Goal: Task Accomplishment & Management: Use online tool/utility

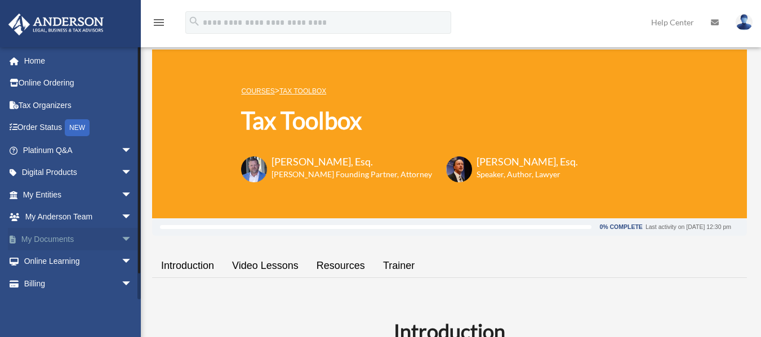
click at [47, 244] on link "My Documents arrow_drop_down" at bounding box center [78, 239] width 141 height 23
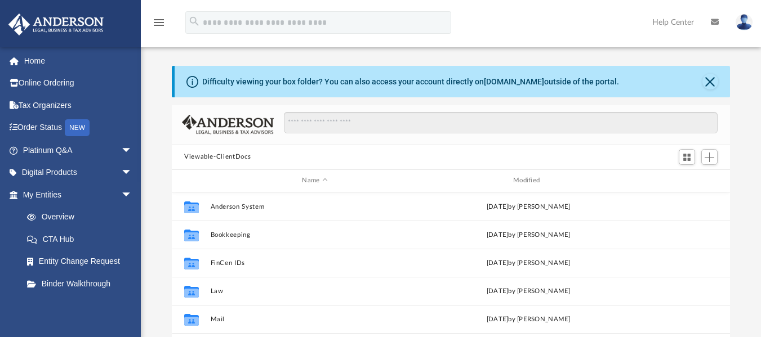
scroll to position [248, 549]
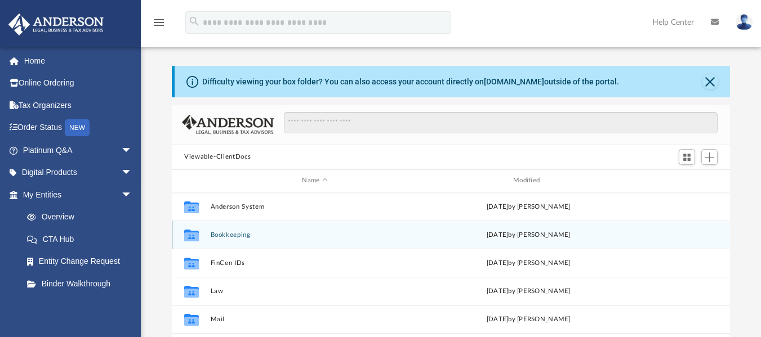
click at [224, 233] on button "Bookkeeping" at bounding box center [315, 234] width 209 height 7
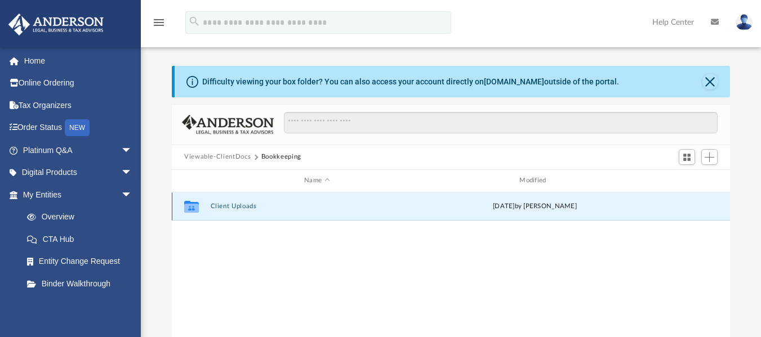
click at [234, 208] on button "Client Uploads" at bounding box center [317, 206] width 213 height 7
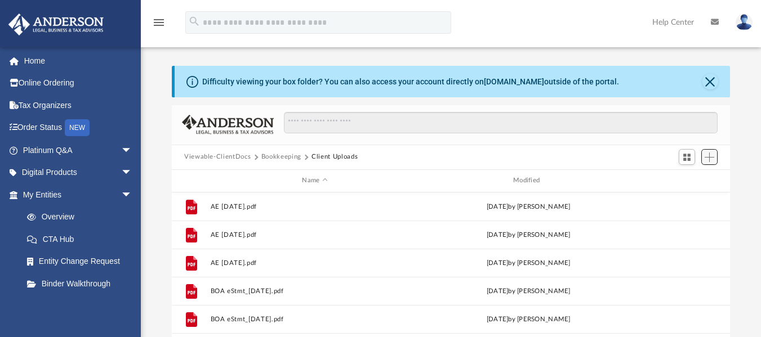
click at [716, 158] on button "Add" at bounding box center [709, 157] width 17 height 16
click at [677, 180] on li "Upload" at bounding box center [693, 180] width 36 height 12
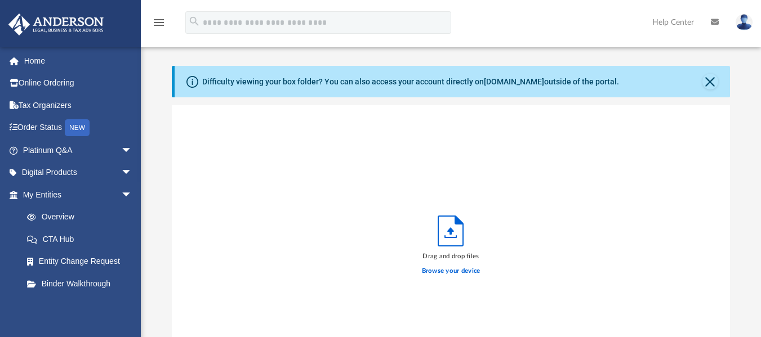
scroll to position [277, 549]
click at [440, 274] on label "Browse your device" at bounding box center [451, 271] width 59 height 10
click at [0, 0] on input "Browse your device" at bounding box center [0, 0] width 0 height 0
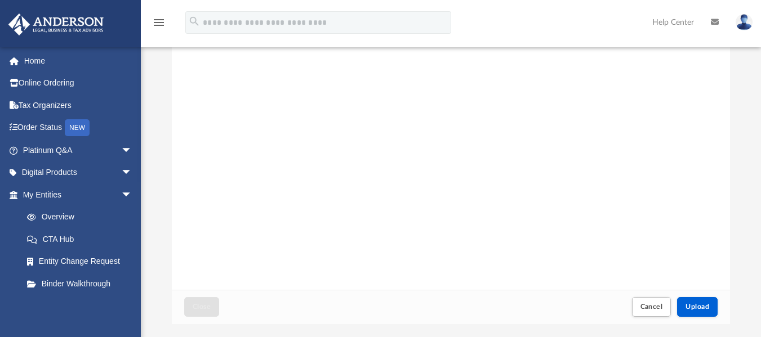
scroll to position [253, 0]
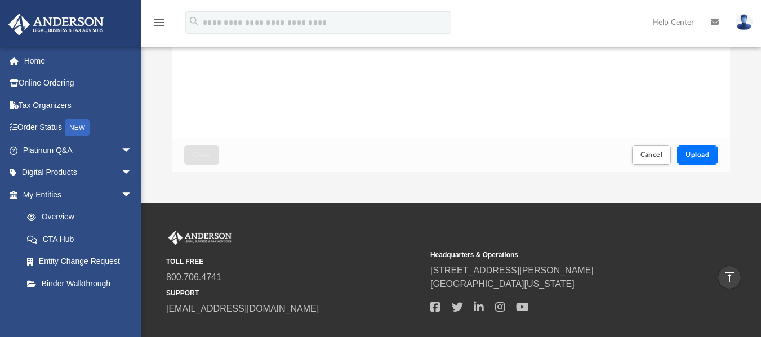
click at [703, 158] on span "Upload" at bounding box center [697, 154] width 24 height 7
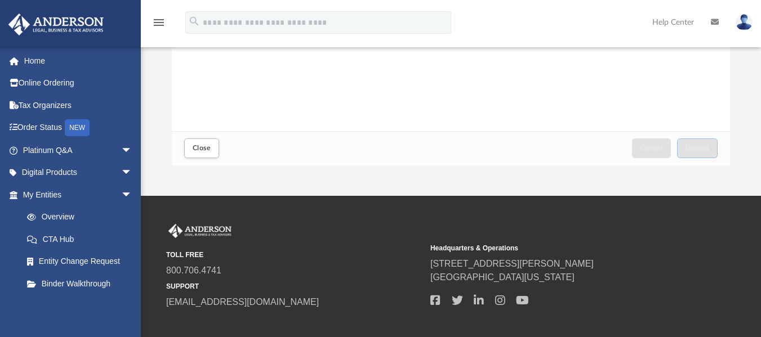
scroll to position [320, 0]
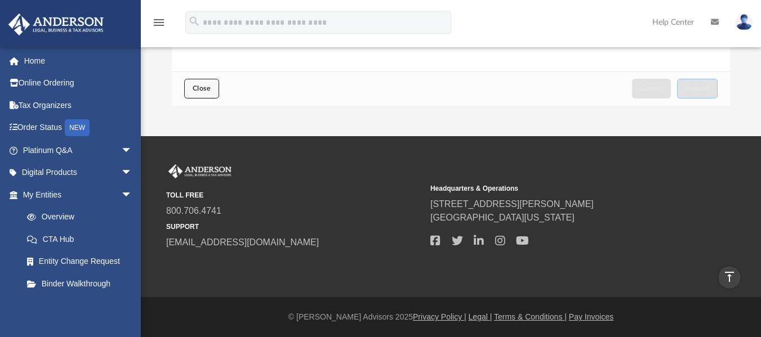
click at [199, 96] on button "Close" at bounding box center [201, 89] width 35 height 20
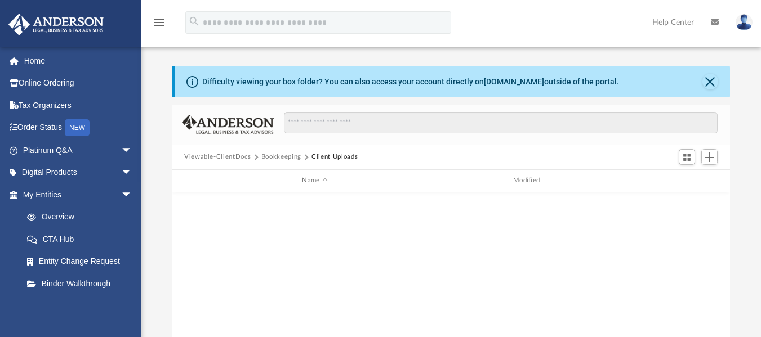
scroll to position [204, 0]
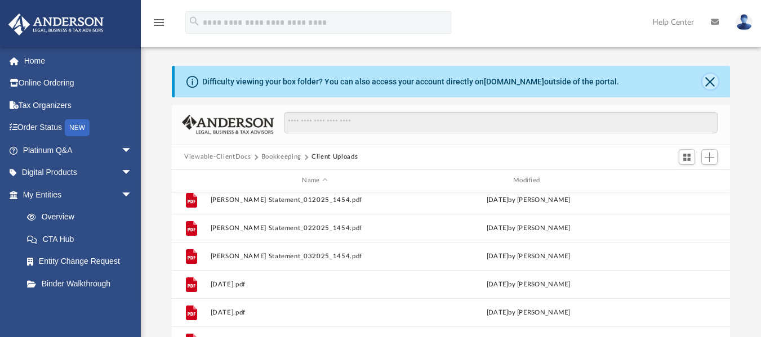
click at [714, 83] on button "Close" at bounding box center [710, 82] width 16 height 16
